Goal: Navigation & Orientation: Find specific page/section

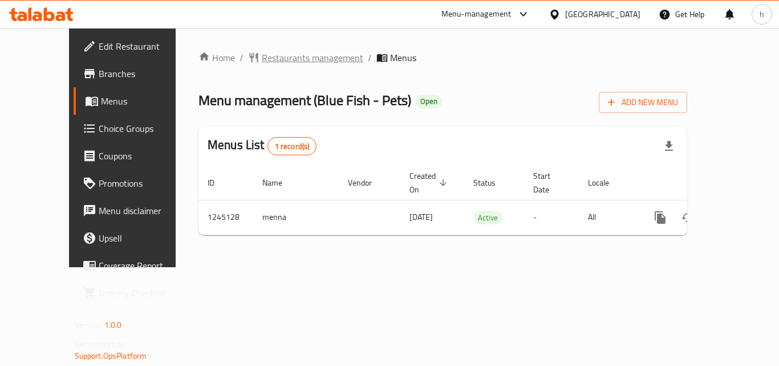
click at [262, 56] on span "Restaurants management" at bounding box center [313, 58] width 102 height 14
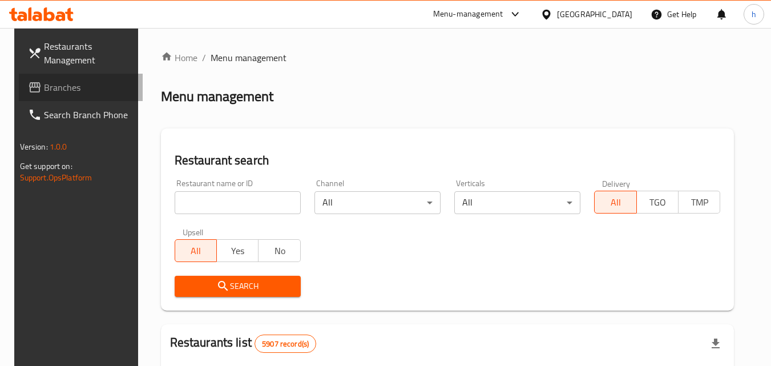
click at [47, 88] on span "Branches" at bounding box center [89, 87] width 90 height 14
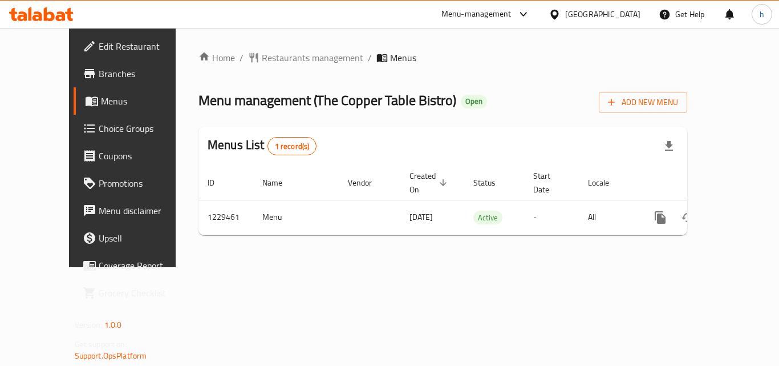
click at [99, 69] on span "Branches" at bounding box center [144, 74] width 91 height 14
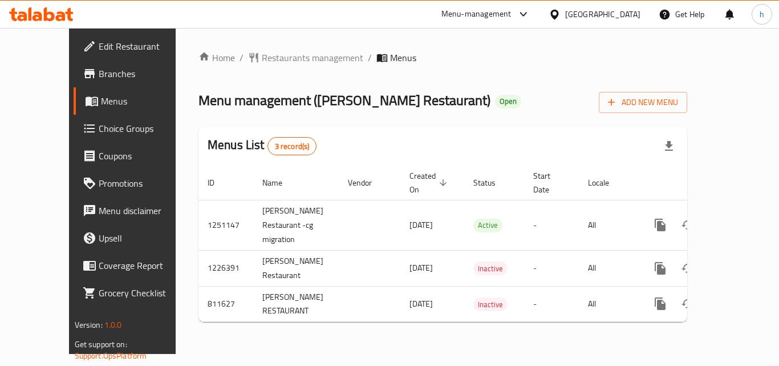
click at [99, 75] on span "Branches" at bounding box center [144, 74] width 91 height 14
click at [627, 14] on div "[GEOGRAPHIC_DATA]" at bounding box center [602, 14] width 75 height 13
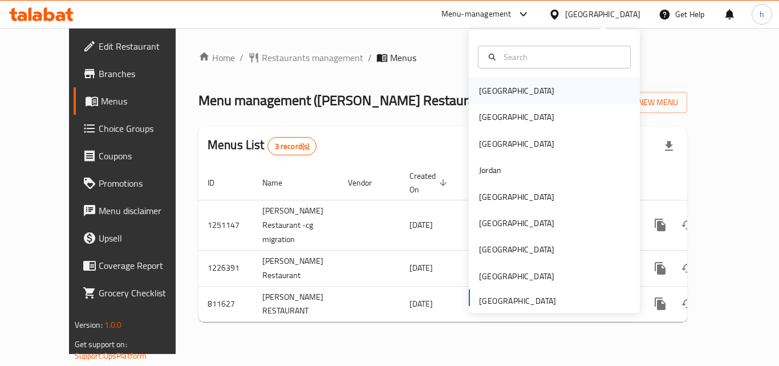
click at [470, 88] on div "Bahrain" at bounding box center [517, 91] width 94 height 26
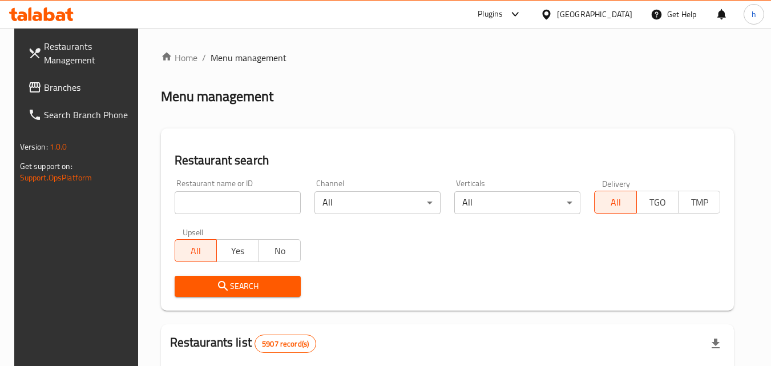
click at [55, 89] on span "Branches" at bounding box center [89, 87] width 90 height 14
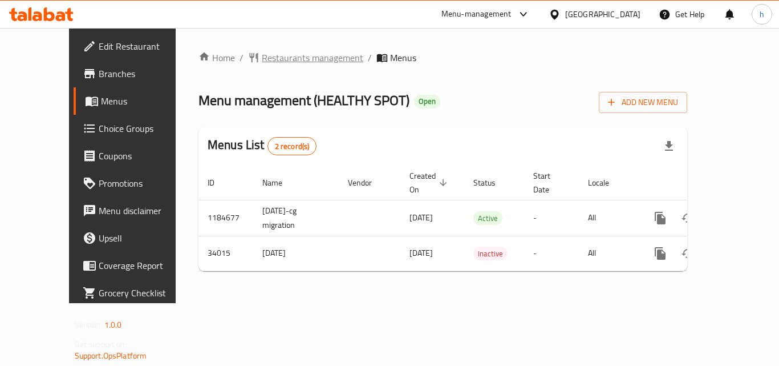
click at [262, 59] on span "Restaurants management" at bounding box center [313, 58] width 102 height 14
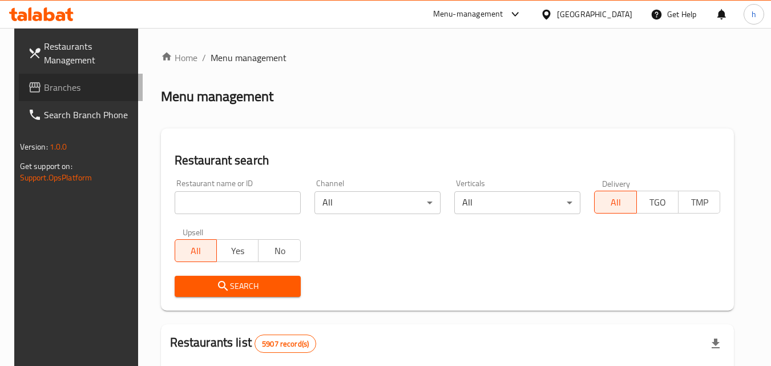
click at [44, 81] on span "Branches" at bounding box center [89, 87] width 90 height 14
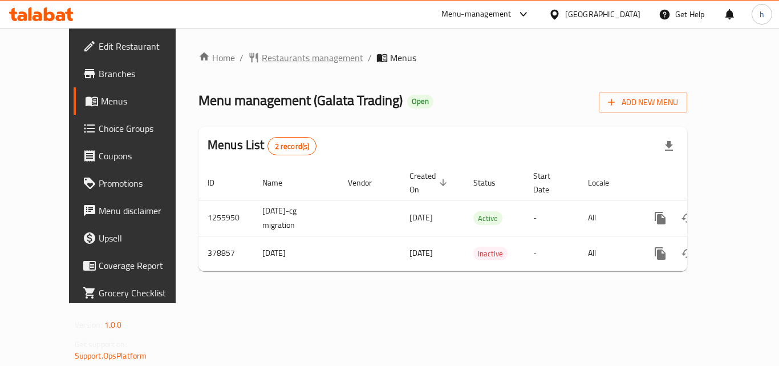
click at [262, 57] on span "Restaurants management" at bounding box center [313, 58] width 102 height 14
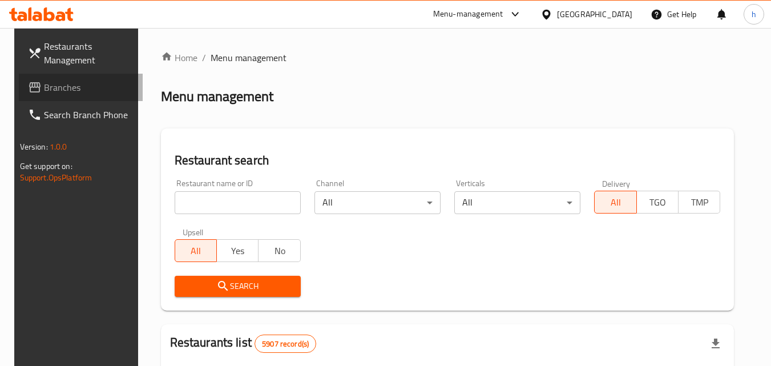
click at [54, 88] on span "Branches" at bounding box center [89, 87] width 90 height 14
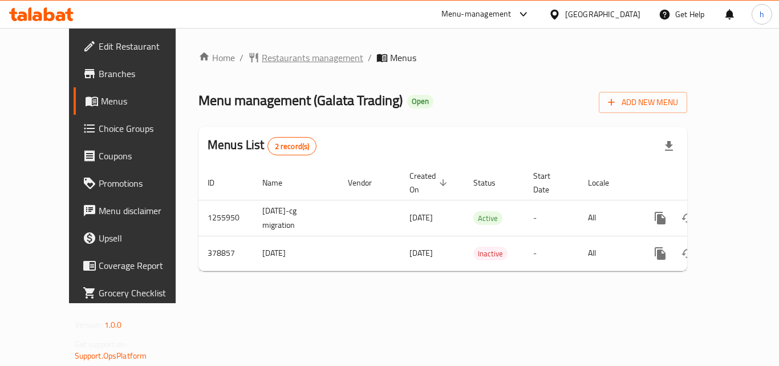
click at [262, 58] on span "Restaurants management" at bounding box center [313, 58] width 102 height 14
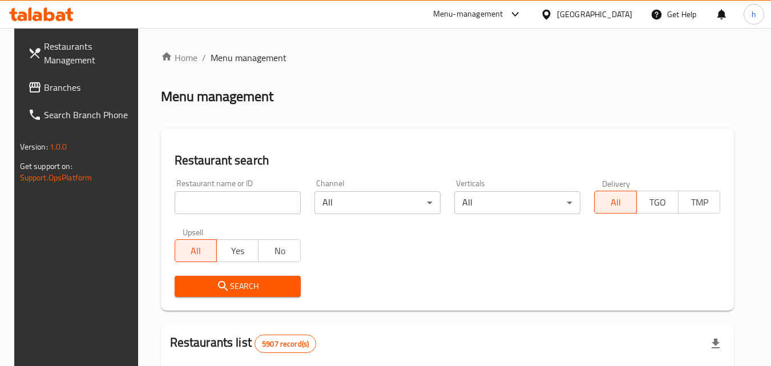
click at [613, 8] on div "Bahrain" at bounding box center [594, 14] width 75 height 13
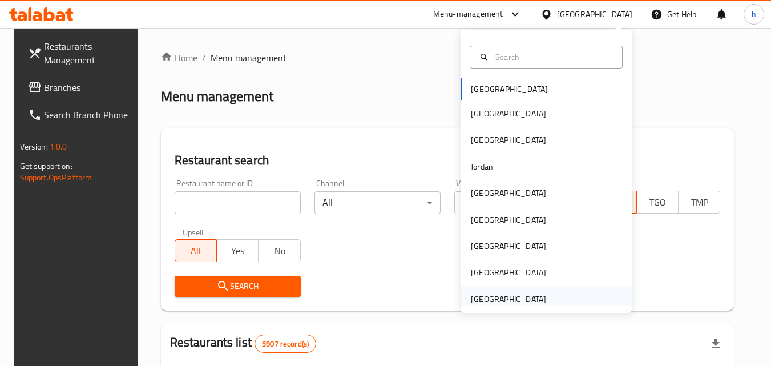
click at [492, 297] on div "[GEOGRAPHIC_DATA]" at bounding box center [508, 299] width 75 height 13
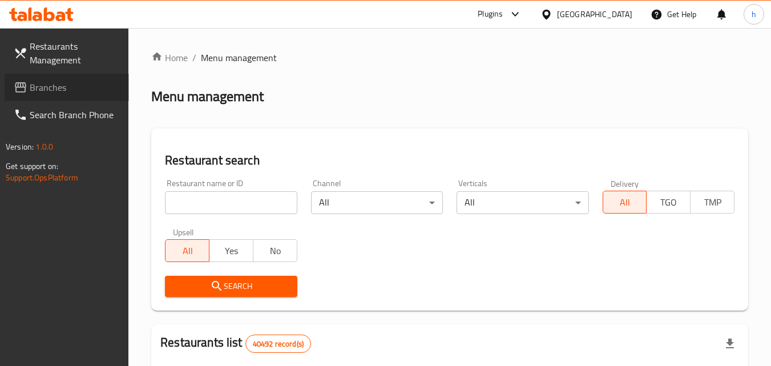
click at [35, 87] on span "Branches" at bounding box center [75, 87] width 90 height 14
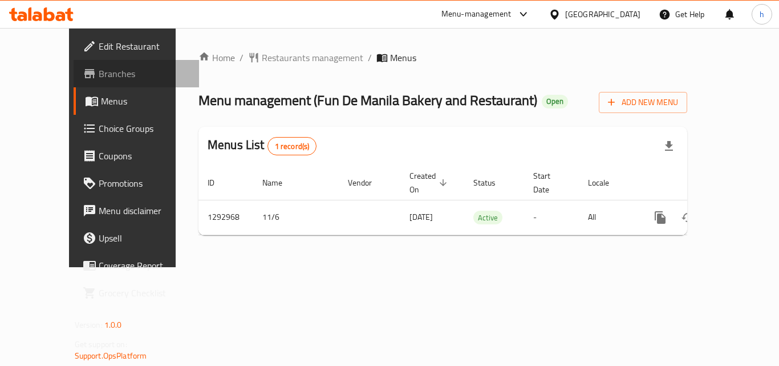
click at [99, 69] on span "Branches" at bounding box center [144, 74] width 91 height 14
